Goal: Task Accomplishment & Management: Complete application form

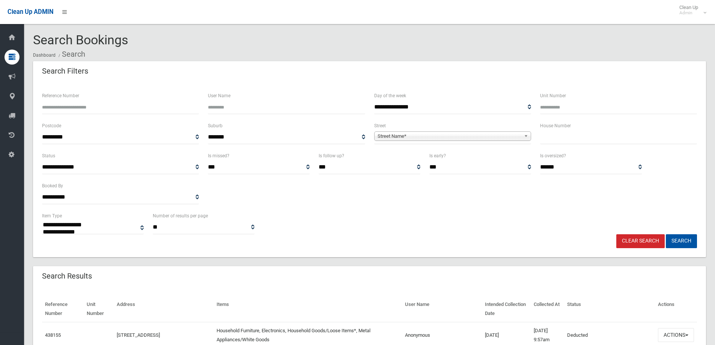
select select
click at [586, 138] on input "text" at bounding box center [618, 137] width 157 height 14
type input "*"
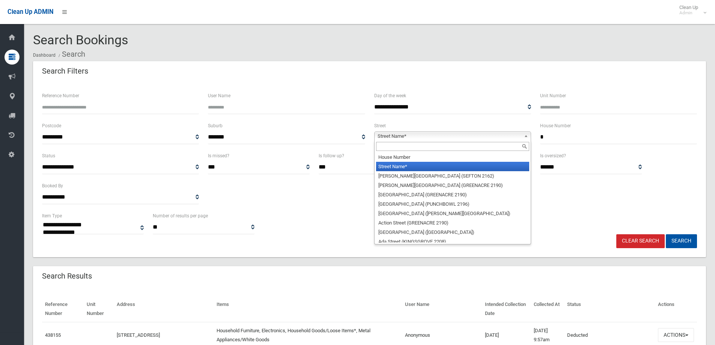
click at [505, 132] on span "Street Name*" at bounding box center [449, 136] width 143 height 9
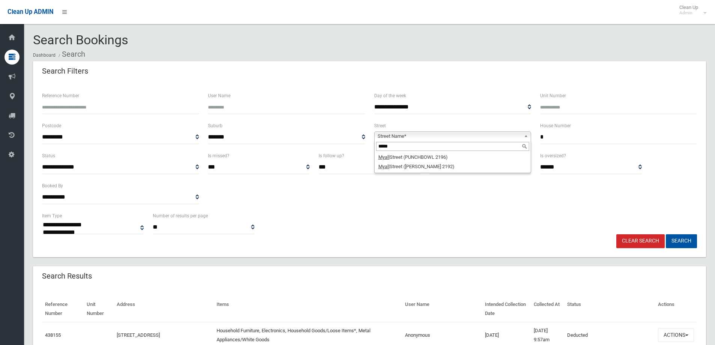
type input "*****"
click at [439, 152] on div "*****" at bounding box center [453, 146] width 156 height 12
click at [438, 154] on li "Myall Street (PUNCHBOWL 2196)" at bounding box center [452, 156] width 153 height 9
drag, startPoint x: 687, startPoint y: 242, endPoint x: 683, endPoint y: 240, distance: 3.9
click at [687, 242] on button "Search" at bounding box center [681, 241] width 31 height 14
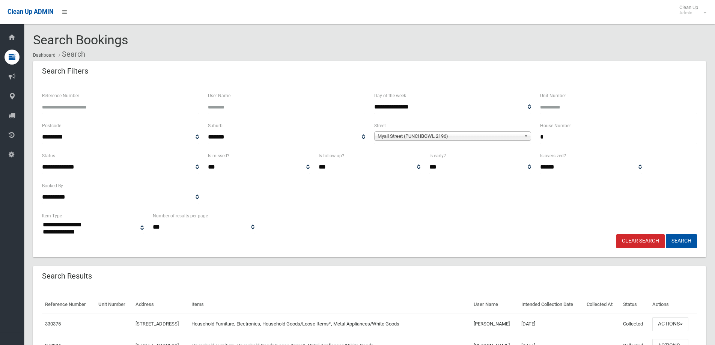
select select
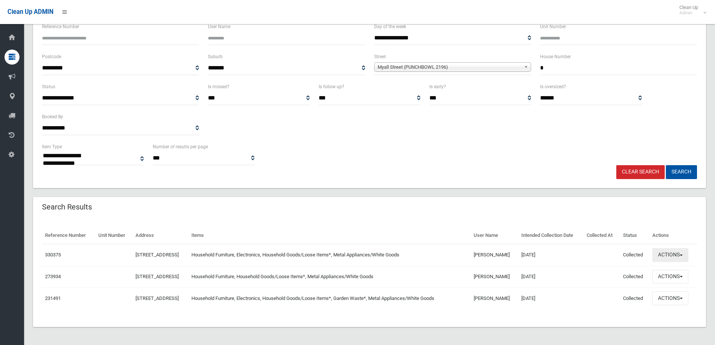
click at [675, 252] on button "Actions" at bounding box center [671, 255] width 36 height 14
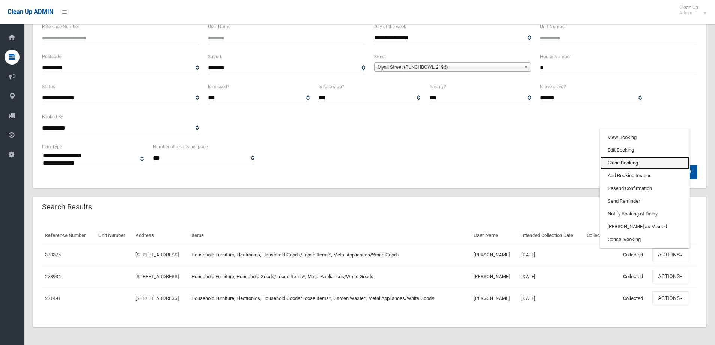
click at [628, 165] on link "Clone Booking" at bounding box center [644, 163] width 89 height 13
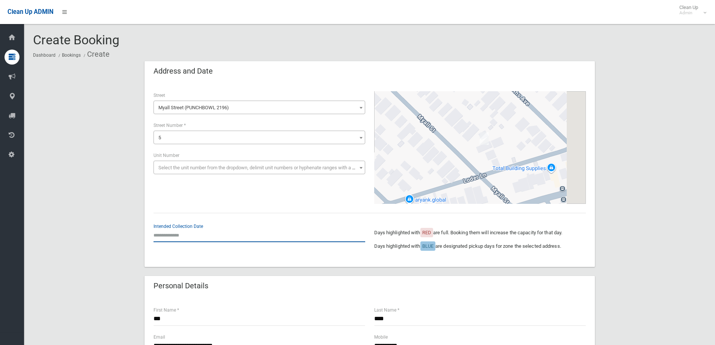
click at [175, 235] on input "text" at bounding box center [260, 235] width 212 height 14
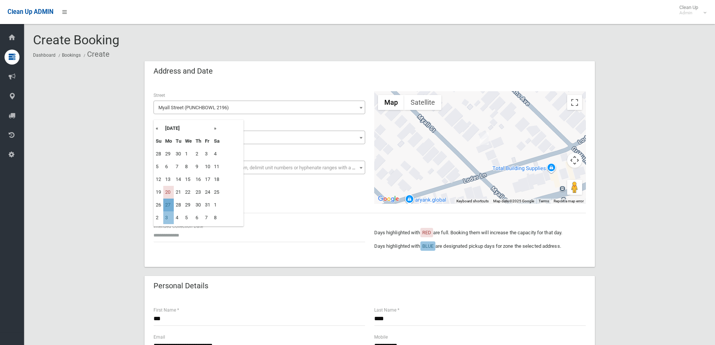
click at [169, 206] on td "27" at bounding box center [168, 205] width 11 height 13
type input "**********"
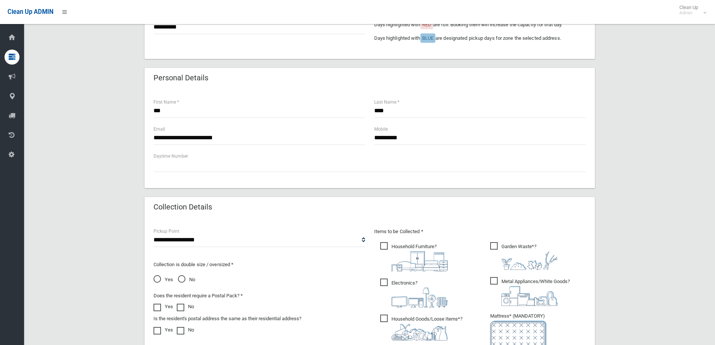
scroll to position [225, 0]
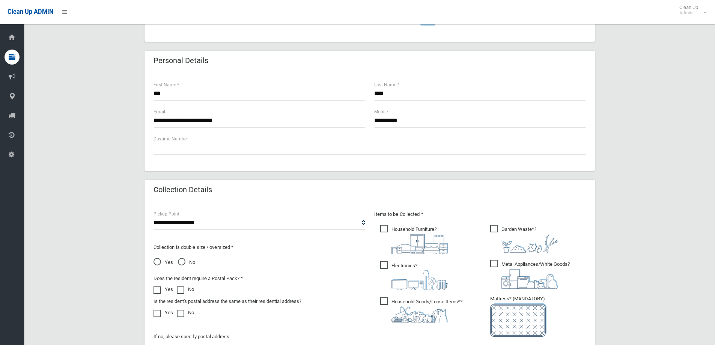
click at [498, 234] on span "Garden Waste* ?" at bounding box center [524, 239] width 68 height 28
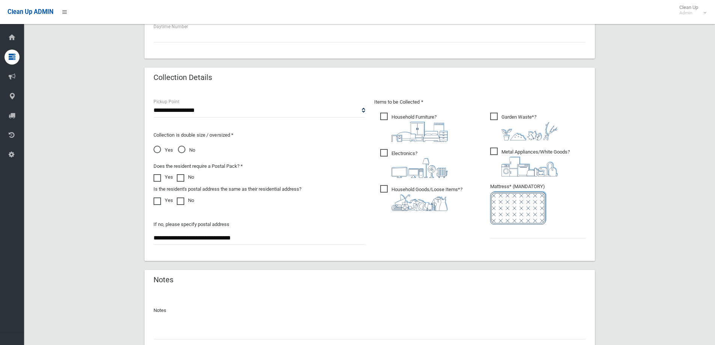
scroll to position [338, 0]
click at [498, 236] on input "text" at bounding box center [538, 231] width 96 height 14
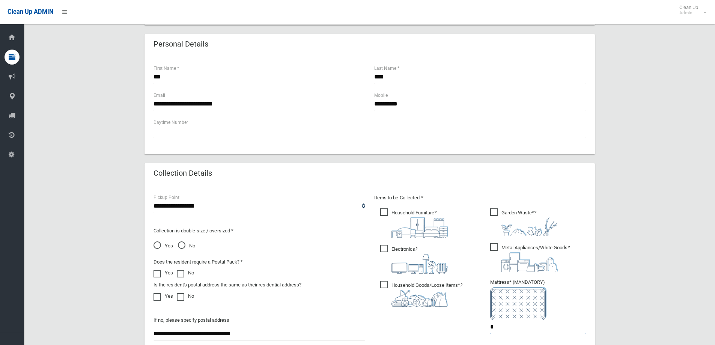
scroll to position [150, 0]
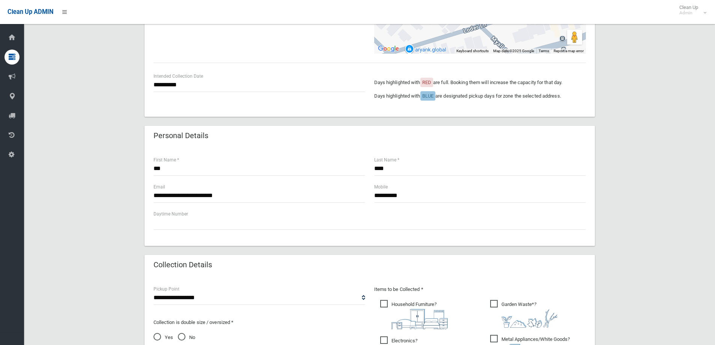
type input "*"
click at [426, 200] on input "**********" at bounding box center [480, 196] width 212 height 14
type input "**********"
click at [180, 196] on input "**********" at bounding box center [260, 196] width 212 height 14
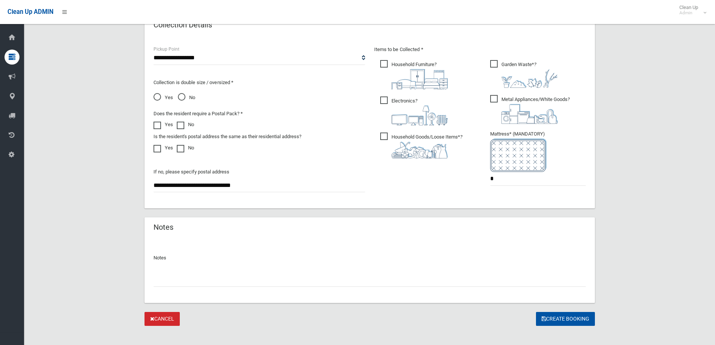
scroll to position [398, 0]
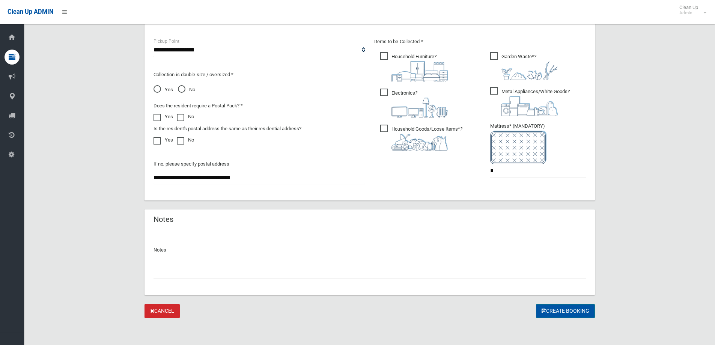
click at [555, 312] on button "Create Booking" at bounding box center [565, 311] width 59 height 14
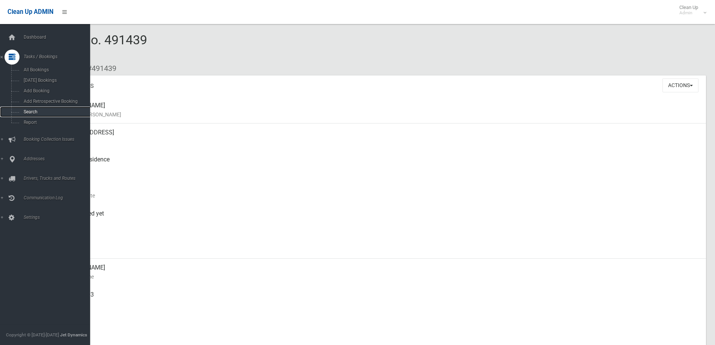
click at [20, 110] on link "Search" at bounding box center [48, 112] width 96 height 11
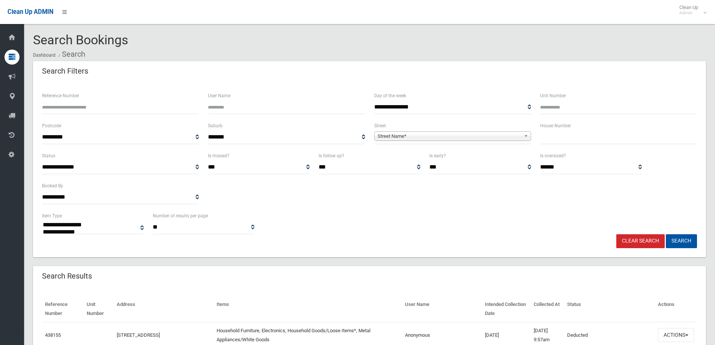
select select
click at [573, 139] on input "text" at bounding box center [618, 137] width 157 height 14
click at [595, 141] on input "text" at bounding box center [618, 137] width 157 height 14
type input "**"
click at [499, 138] on span "Street Name*" at bounding box center [449, 136] width 143 height 9
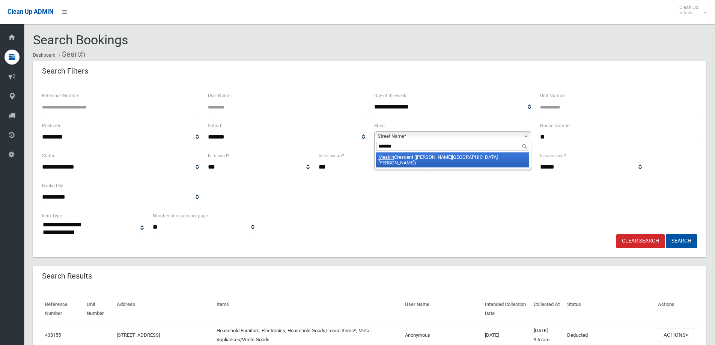
type input "******"
click at [488, 159] on li "Meakin Crescent (CHESTER HILL 2162)" at bounding box center [452, 159] width 153 height 15
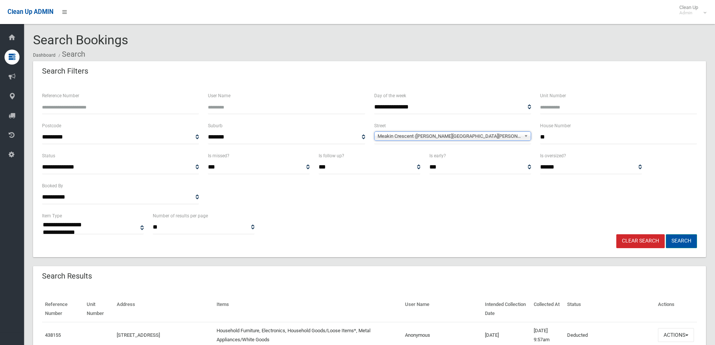
click at [681, 238] on button "Search" at bounding box center [681, 241] width 31 height 14
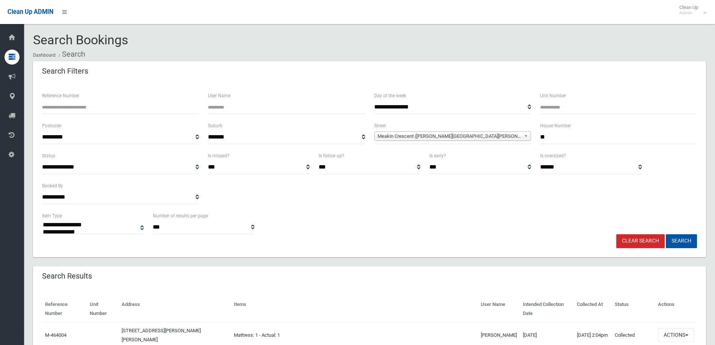
select select
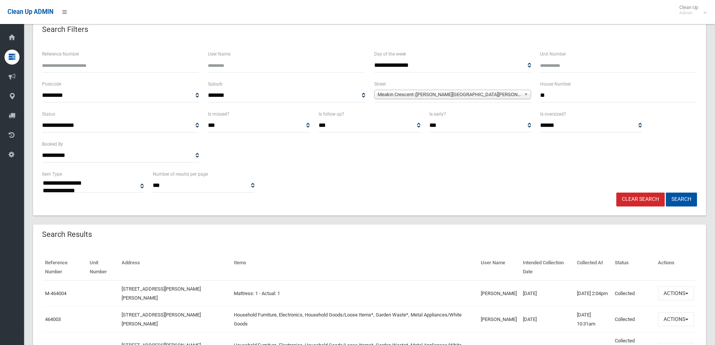
scroll to position [113, 0]
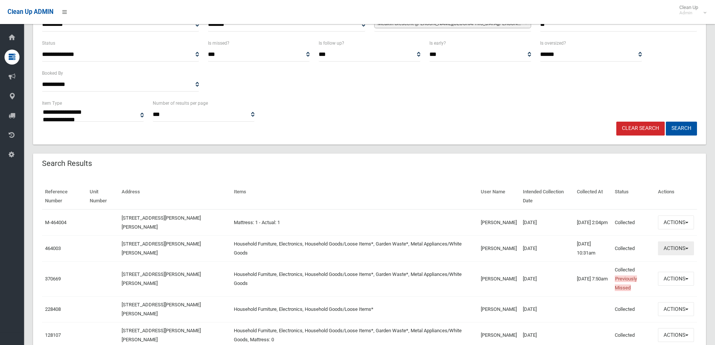
click at [673, 245] on button "Actions" at bounding box center [676, 248] width 36 height 14
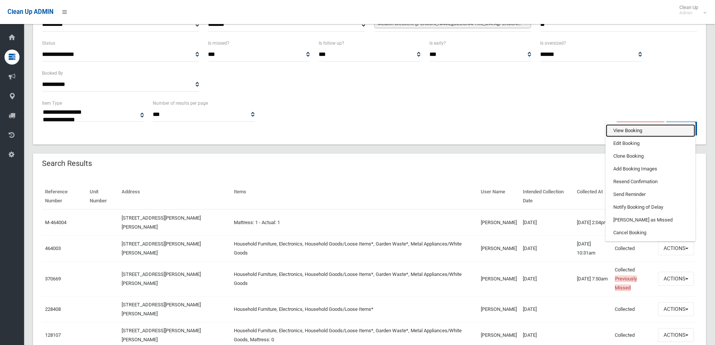
click at [637, 128] on link "View Booking" at bounding box center [650, 130] width 89 height 13
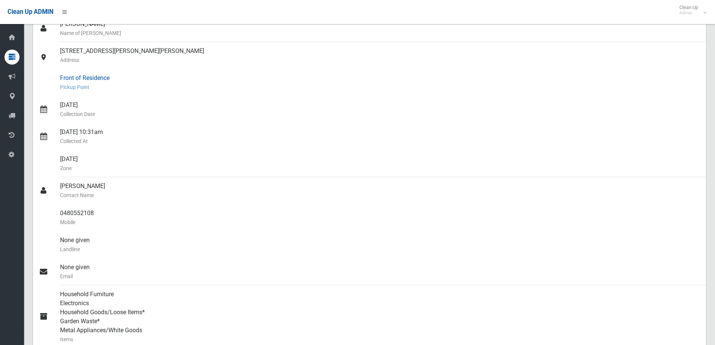
scroll to position [38, 0]
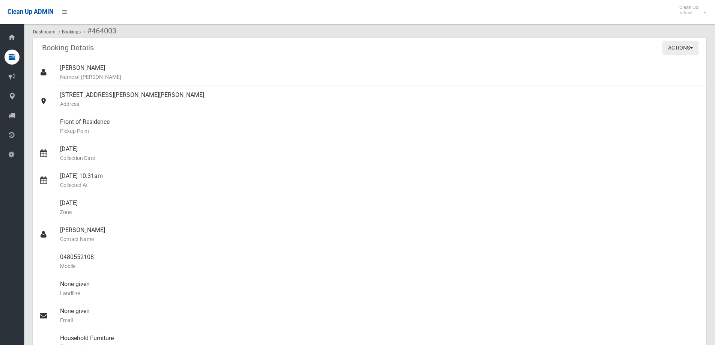
click at [688, 41] on button "Actions" at bounding box center [681, 48] width 36 height 14
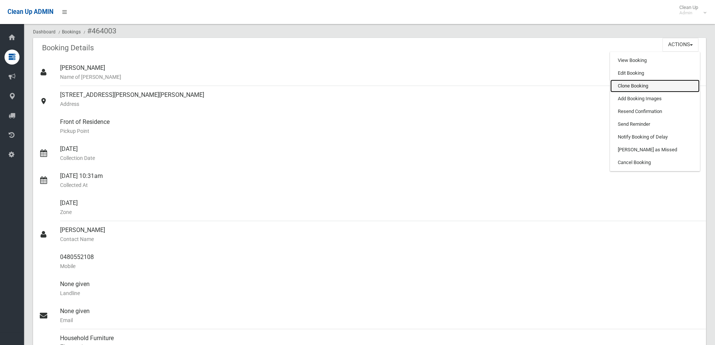
click at [632, 86] on link "Clone Booking" at bounding box center [655, 86] width 89 height 13
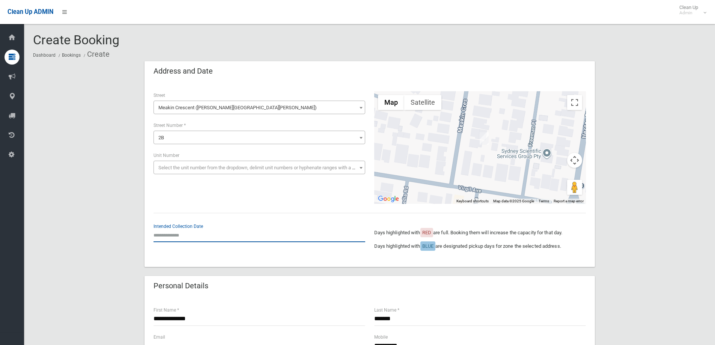
click at [189, 235] on input "text" at bounding box center [260, 235] width 212 height 14
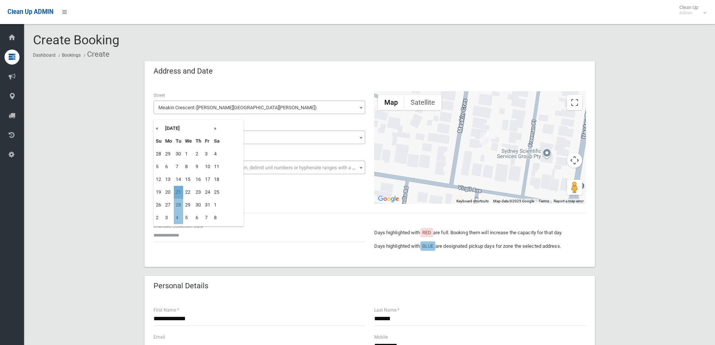
click at [180, 193] on td "21" at bounding box center [178, 192] width 9 height 13
type input "**********"
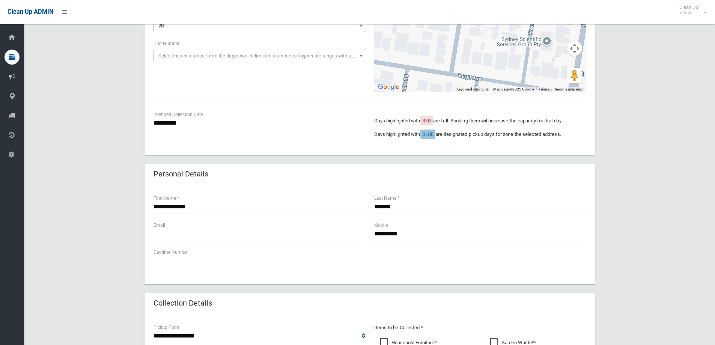
scroll to position [113, 0]
click at [419, 238] on input "**********" at bounding box center [480, 233] width 212 height 14
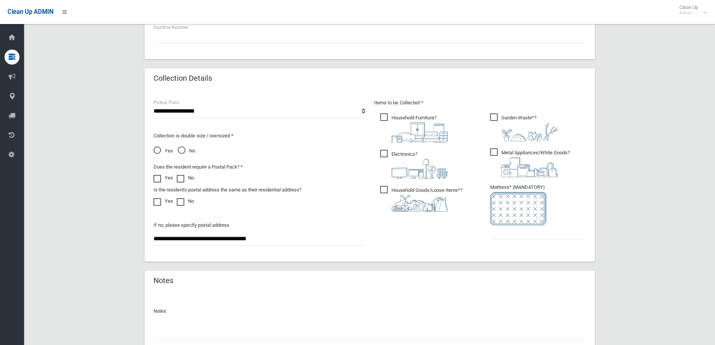
scroll to position [338, 0]
click at [504, 233] on input "text" at bounding box center [538, 231] width 96 height 14
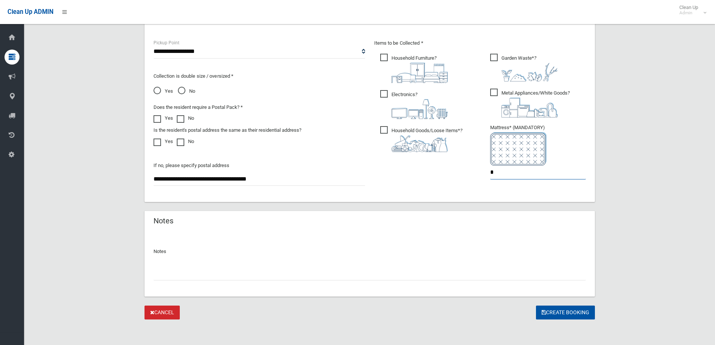
scroll to position [398, 0]
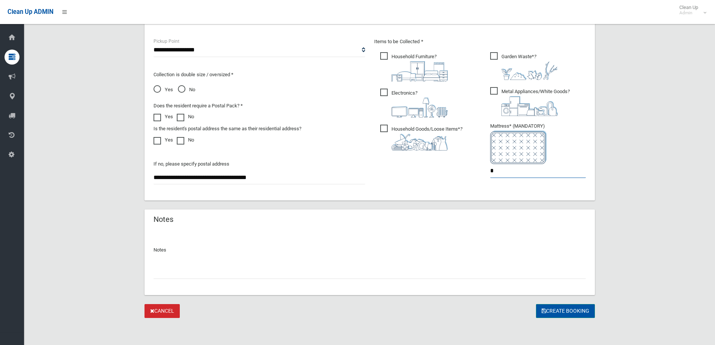
type input "*"
click at [566, 307] on button "Create Booking" at bounding box center [565, 311] width 59 height 14
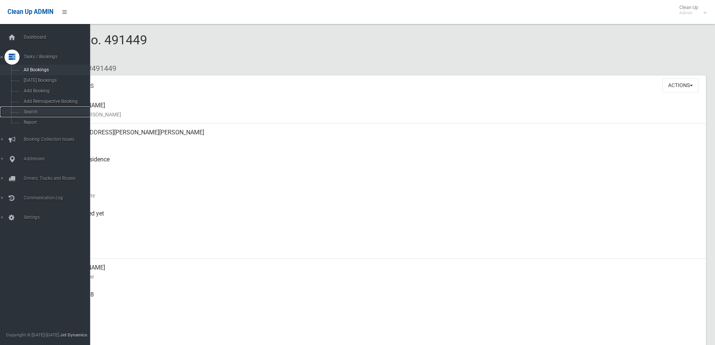
drag, startPoint x: 26, startPoint y: 110, endPoint x: 75, endPoint y: 70, distance: 63.6
click at [26, 110] on span "Search" at bounding box center [55, 111] width 68 height 5
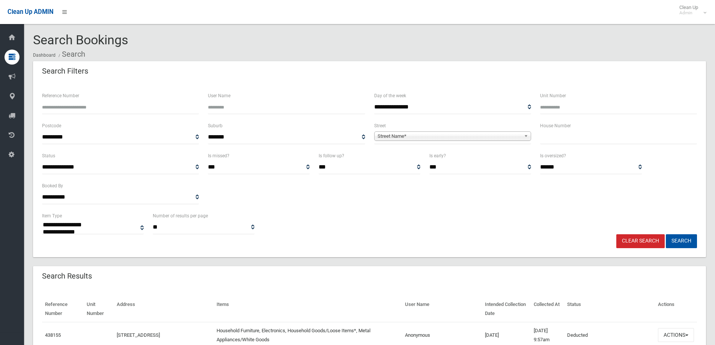
select select
